Goal: Transaction & Acquisition: Purchase product/service

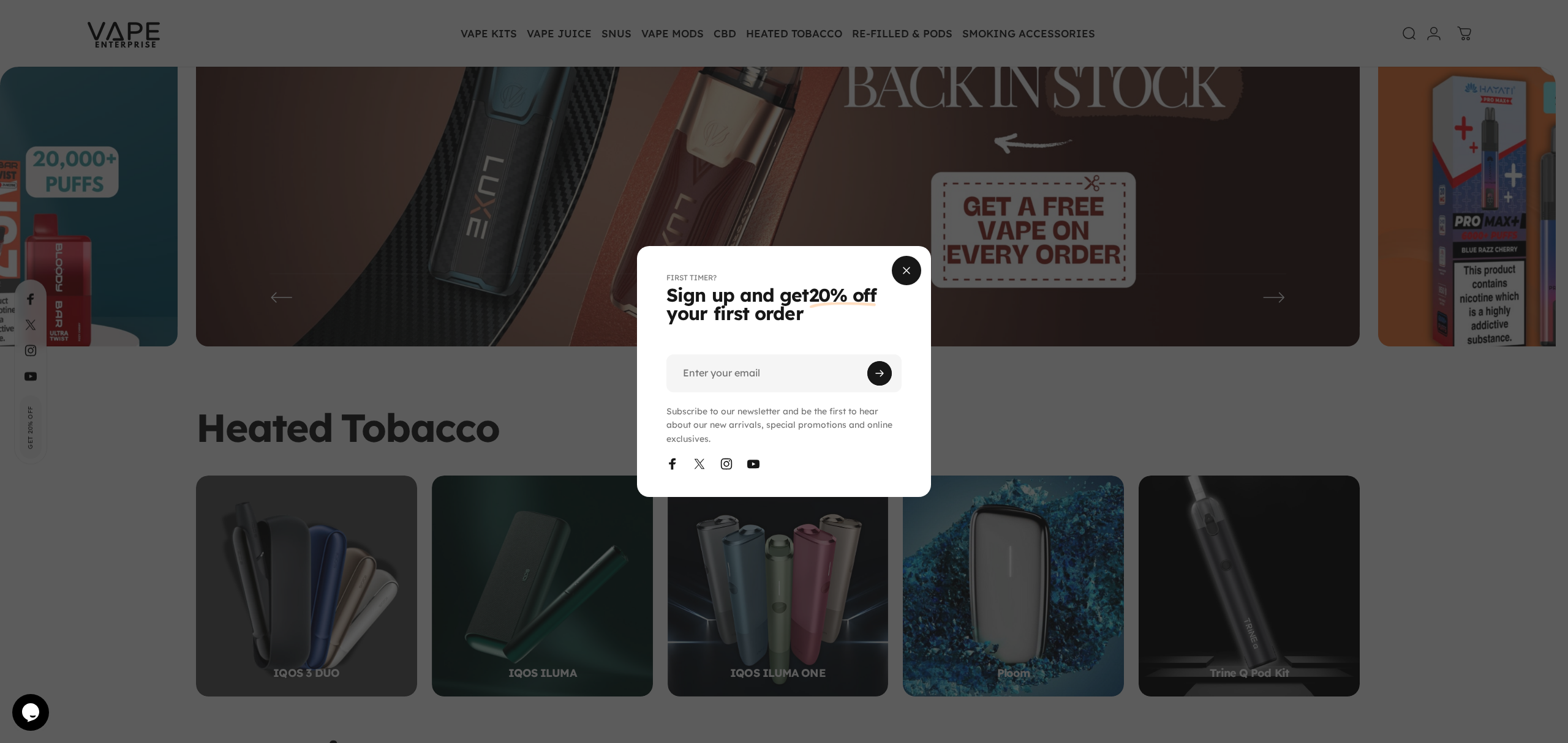
click at [902, 274] on span "Close" at bounding box center [906, 270] width 44 height 58
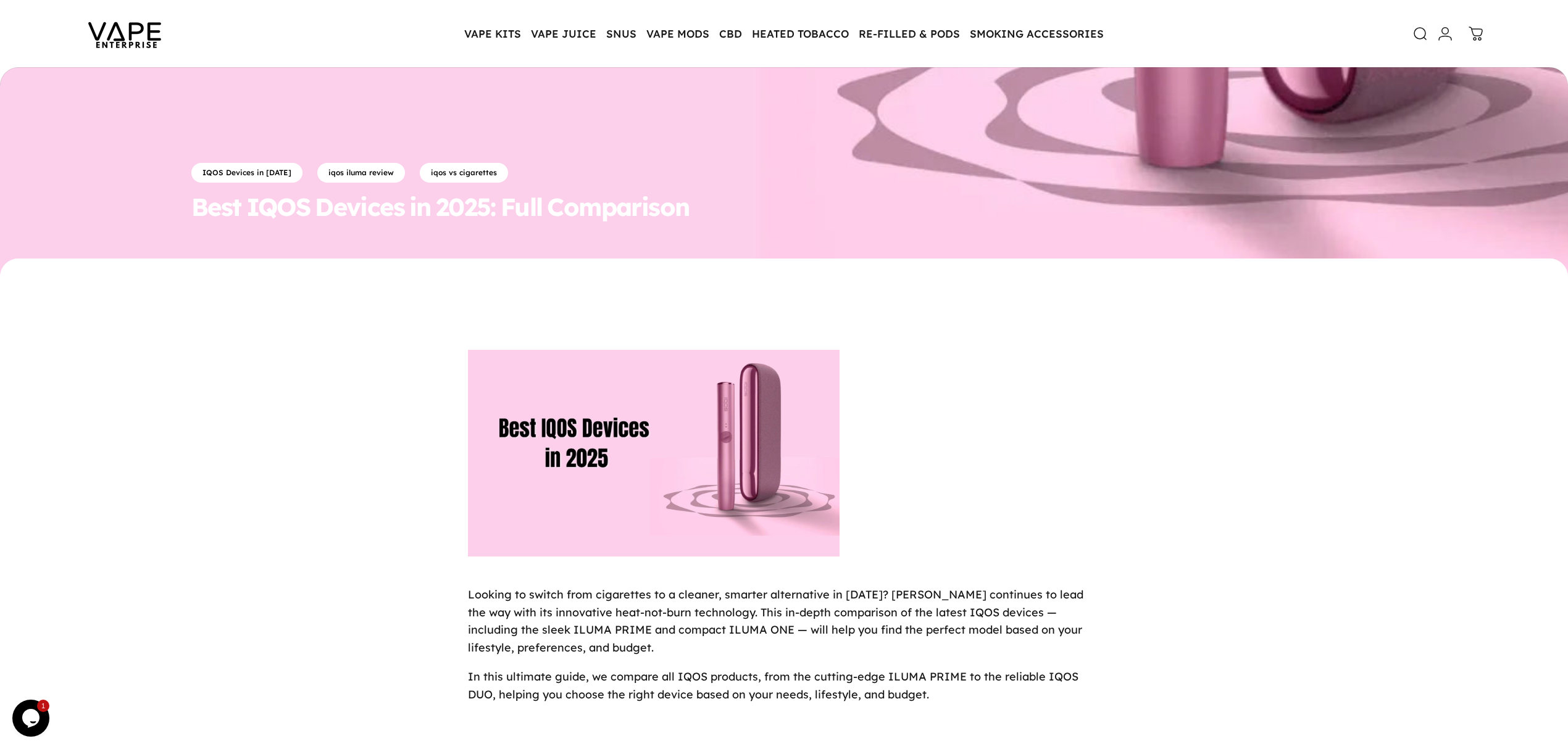
scroll to position [493, 0]
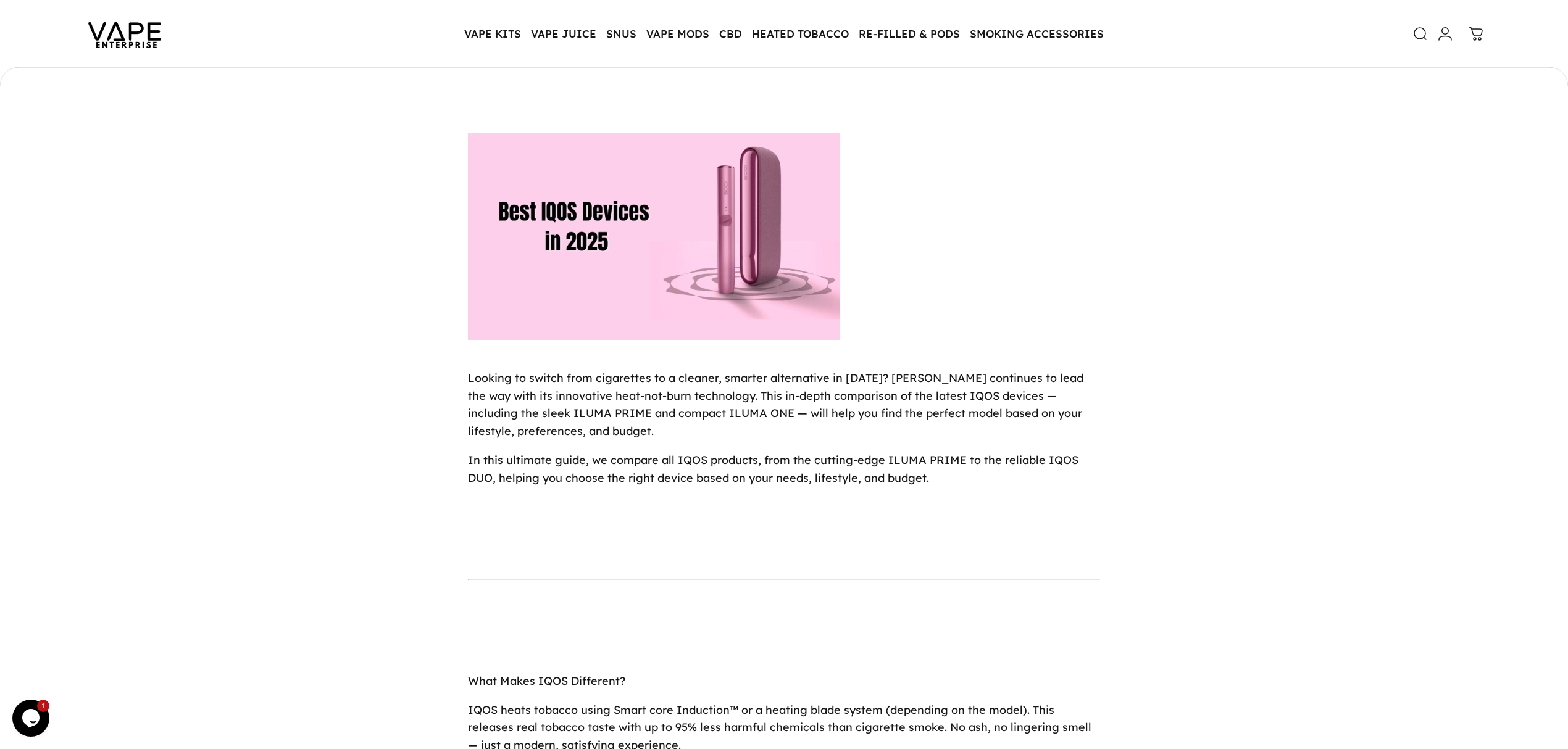
click at [571, 279] on img at bounding box center [653, 236] width 371 height 206
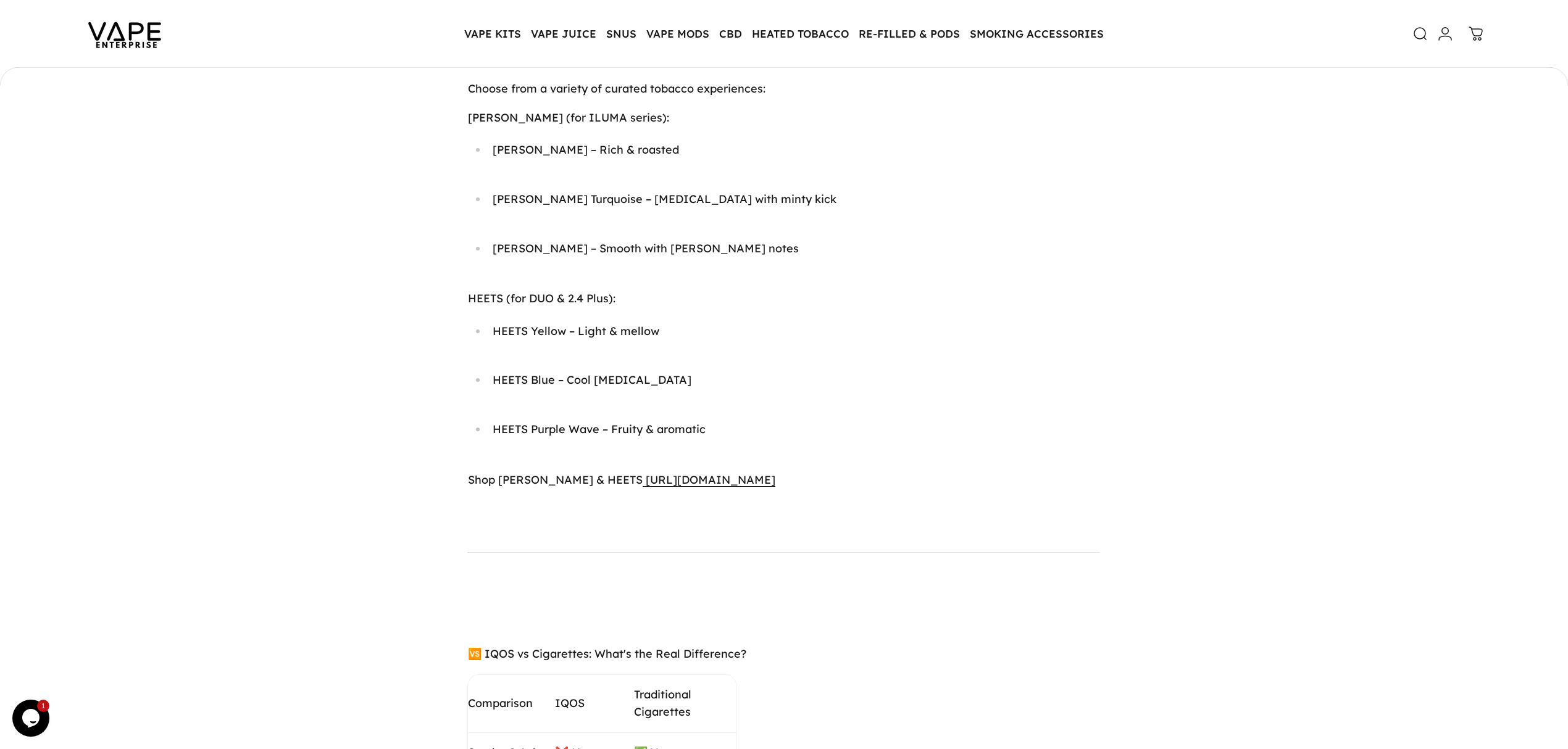
scroll to position [3868, 0]
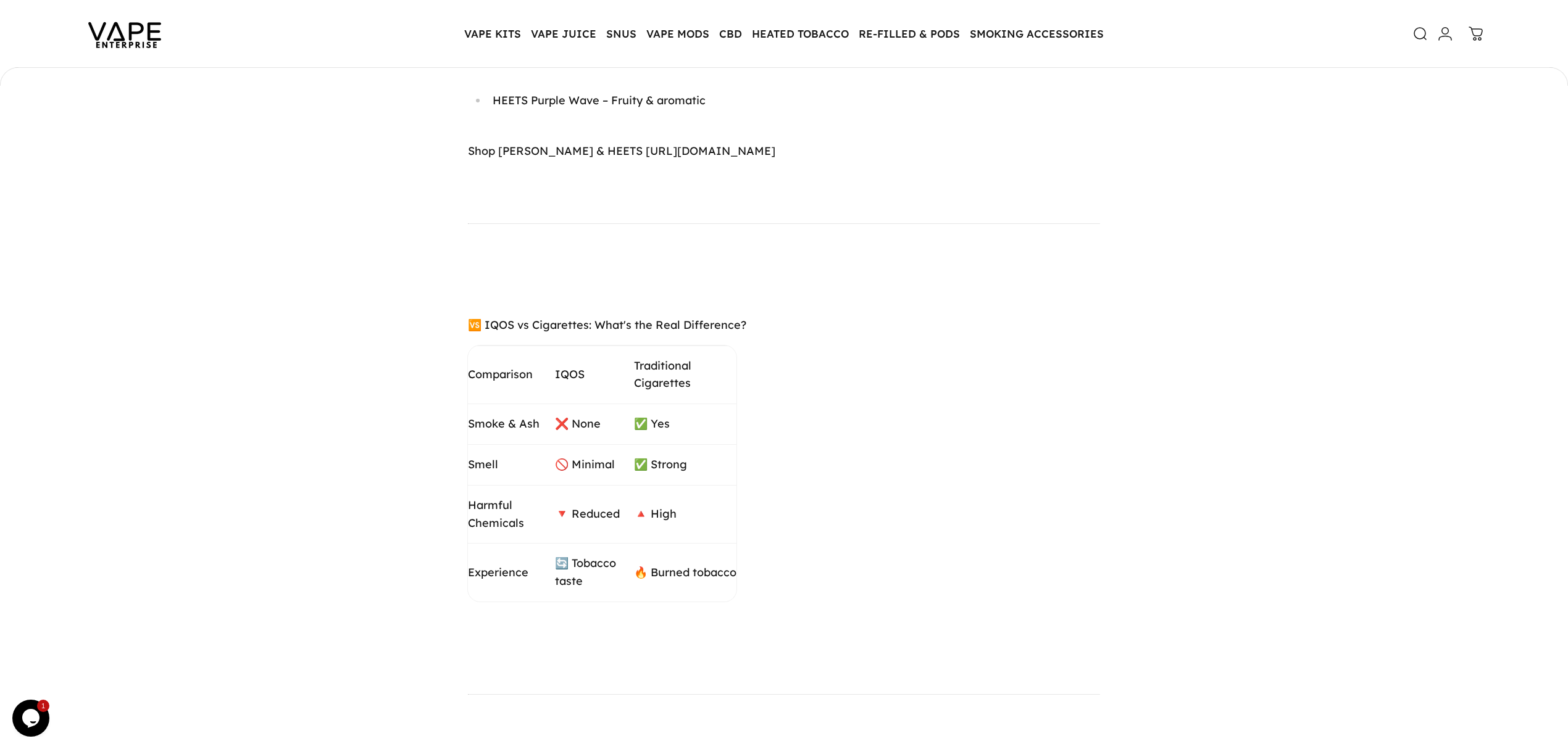
click at [743, 158] on span "https://vapeenterprise.co.uk/collections/shop-all-iqos" at bounding box center [710, 151] width 130 height 14
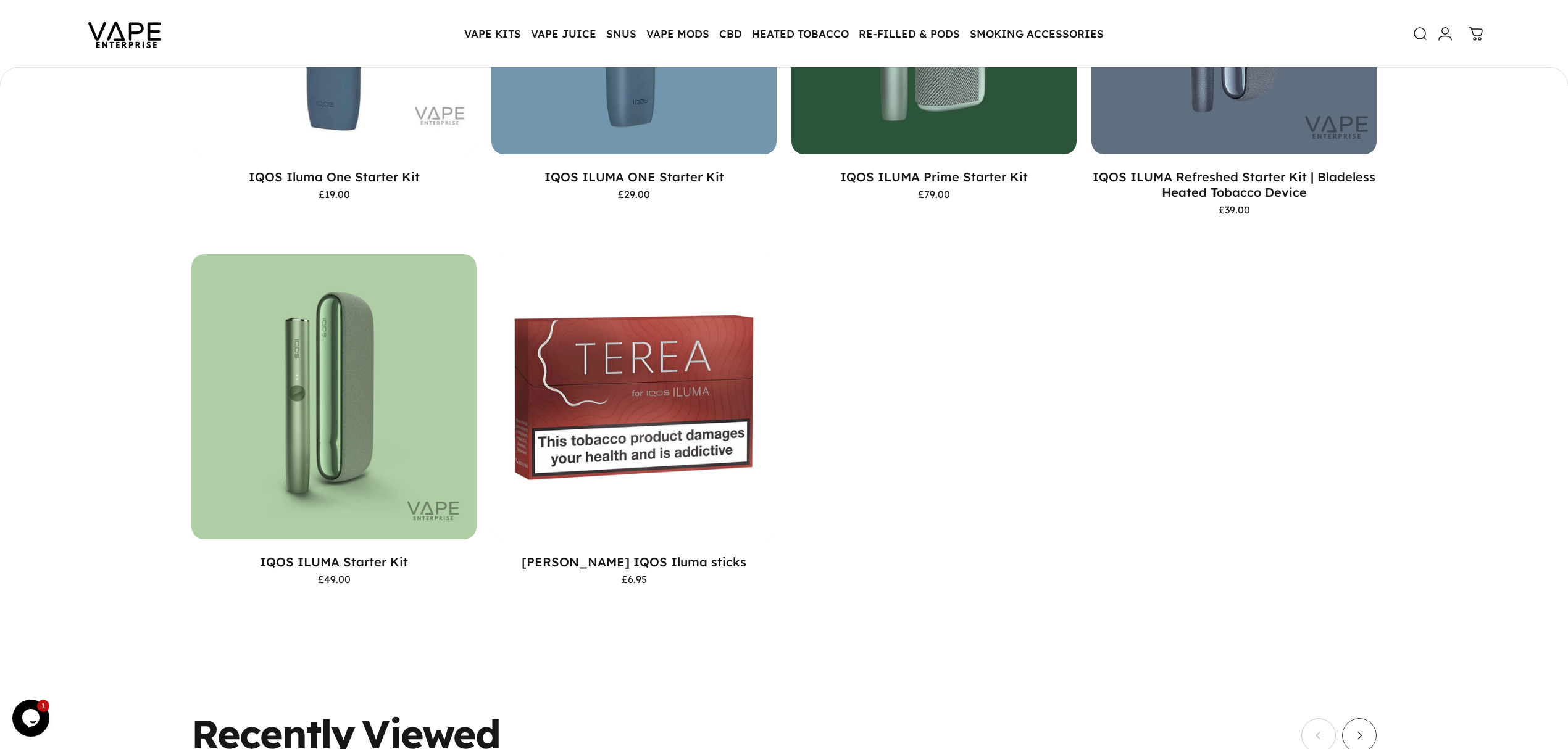
scroll to position [902, 0]
